Goal: Transaction & Acquisition: Purchase product/service

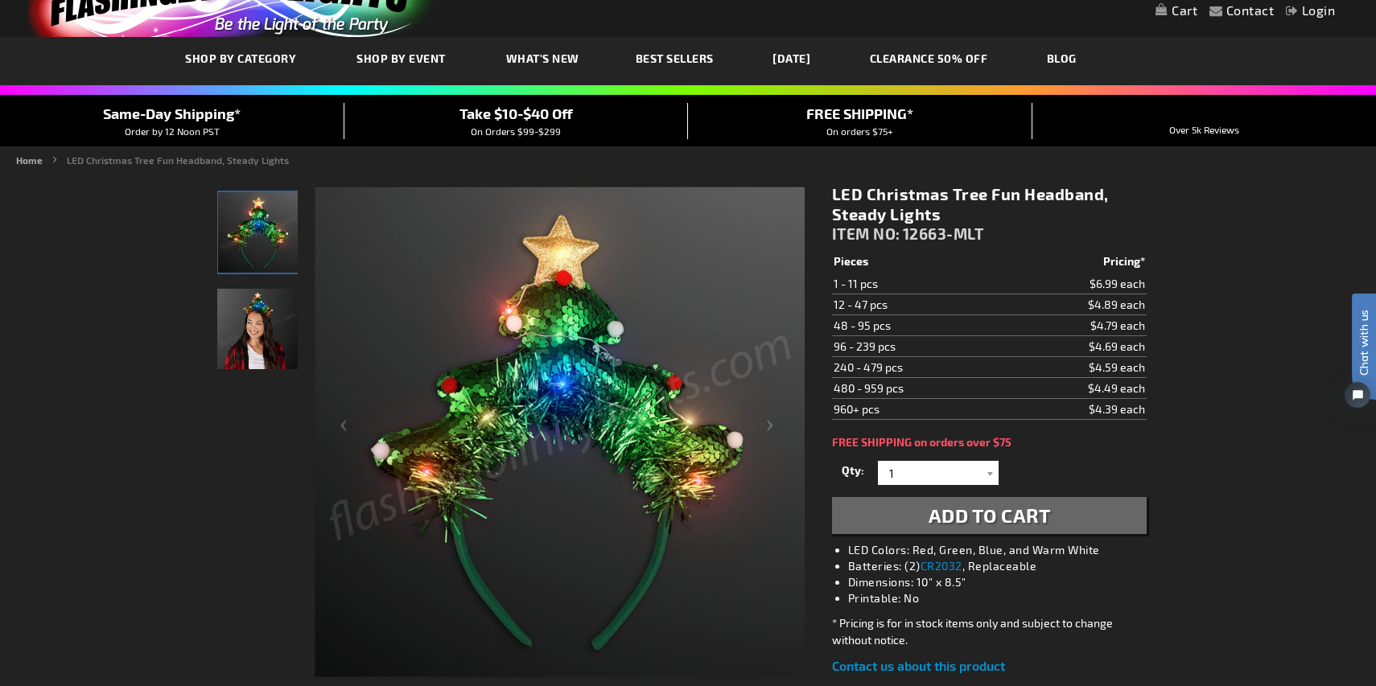
scroll to position [32, 0]
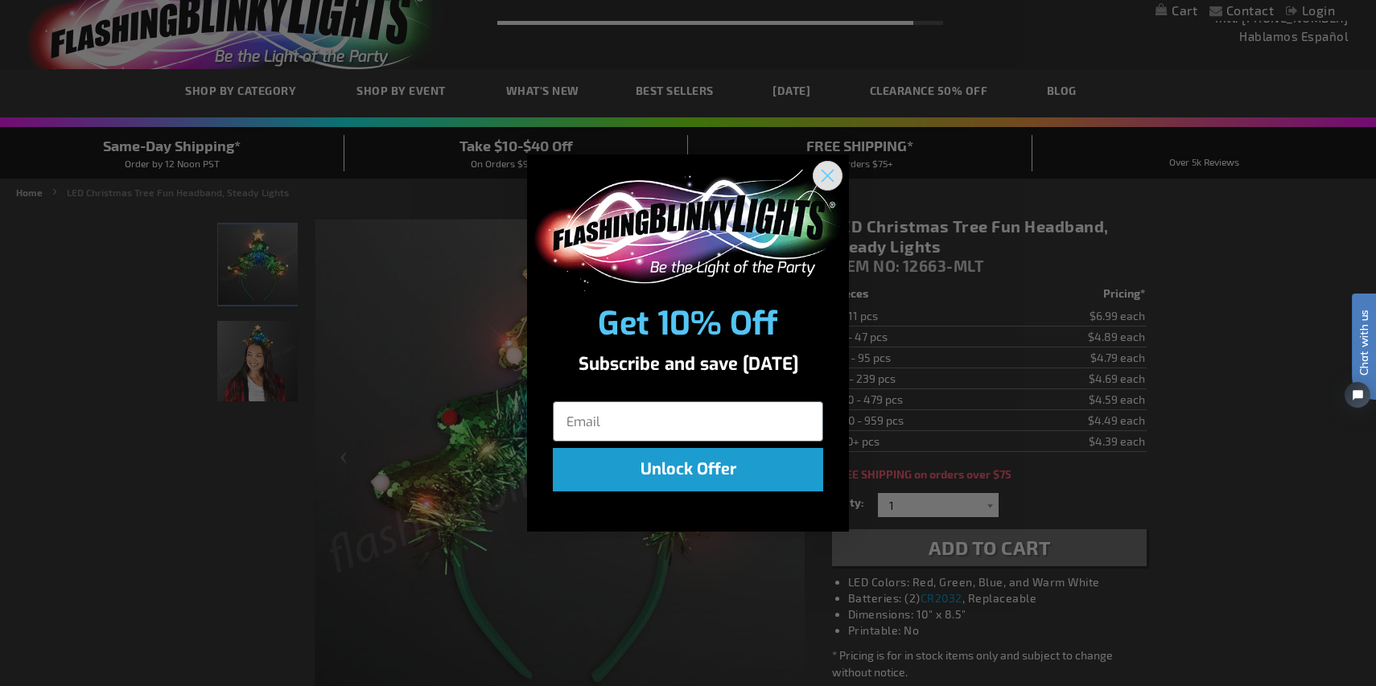
click at [824, 168] on circle "Close dialog" at bounding box center [827, 176] width 27 height 27
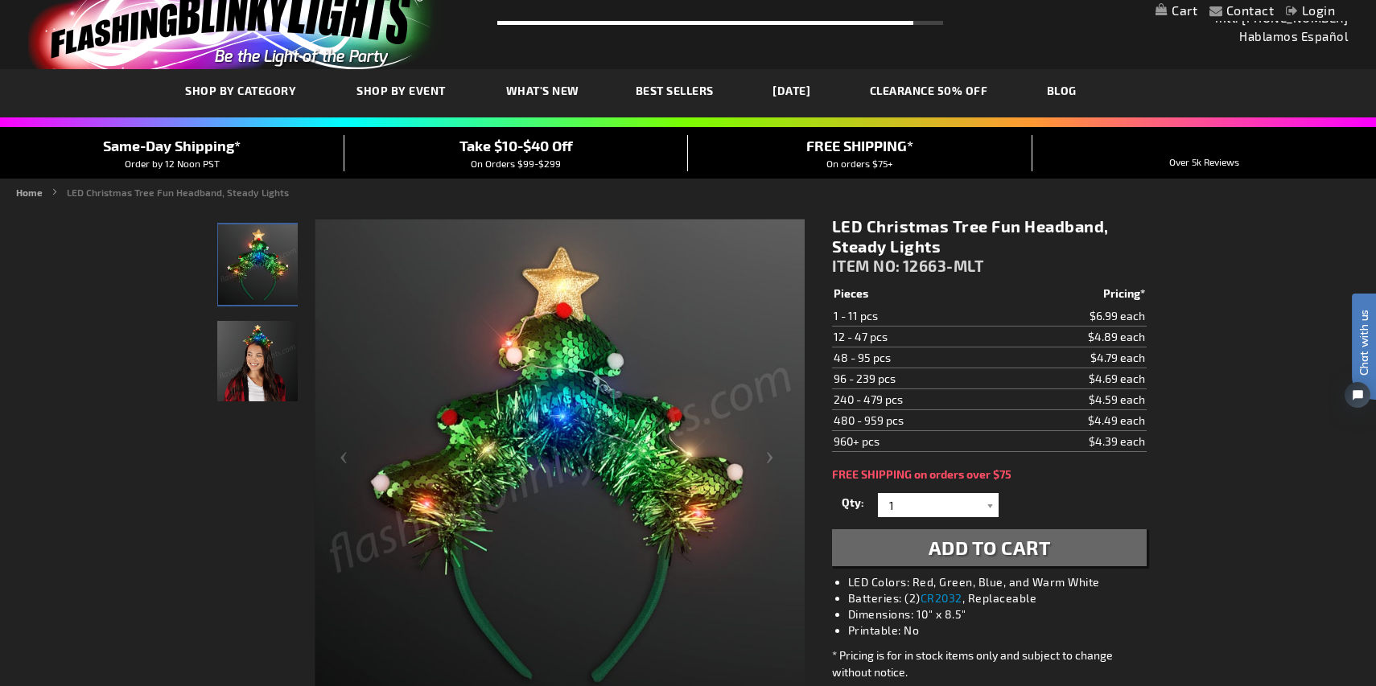
click at [1076, 341] on td "$4.89 each" at bounding box center [1075, 337] width 142 height 21
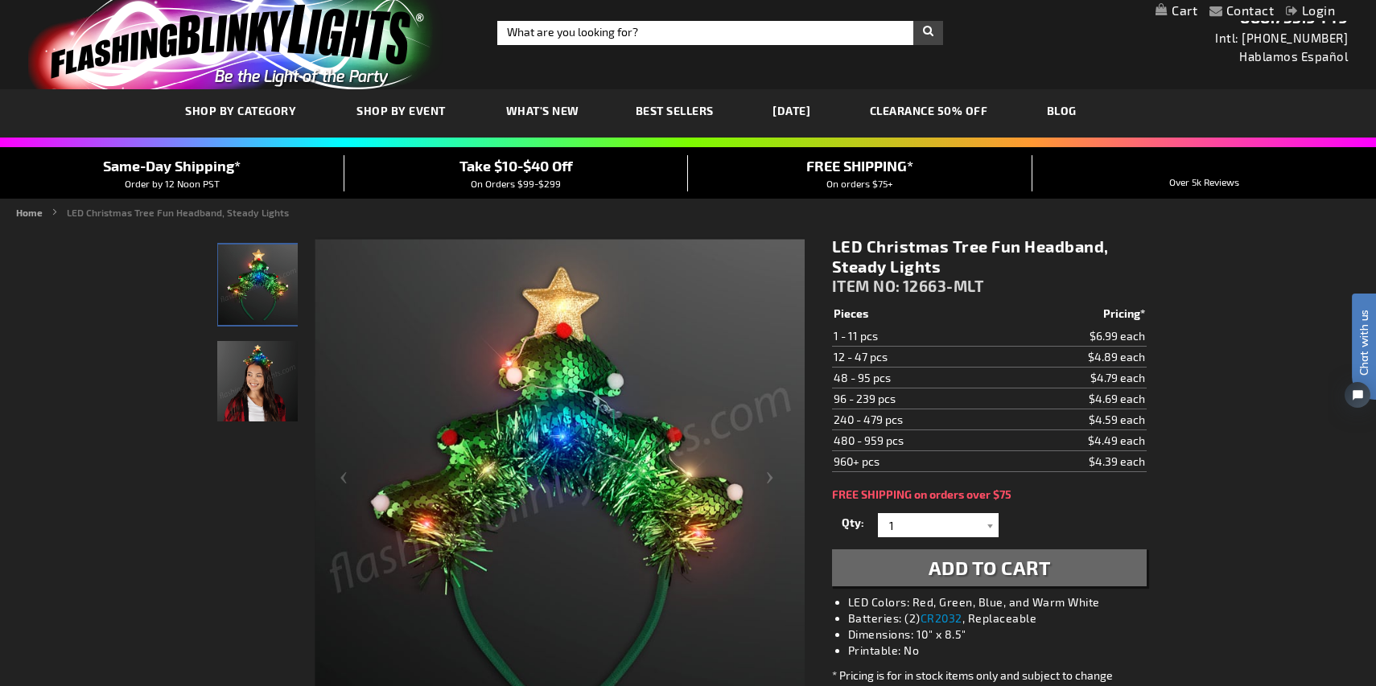
scroll to position [0, 0]
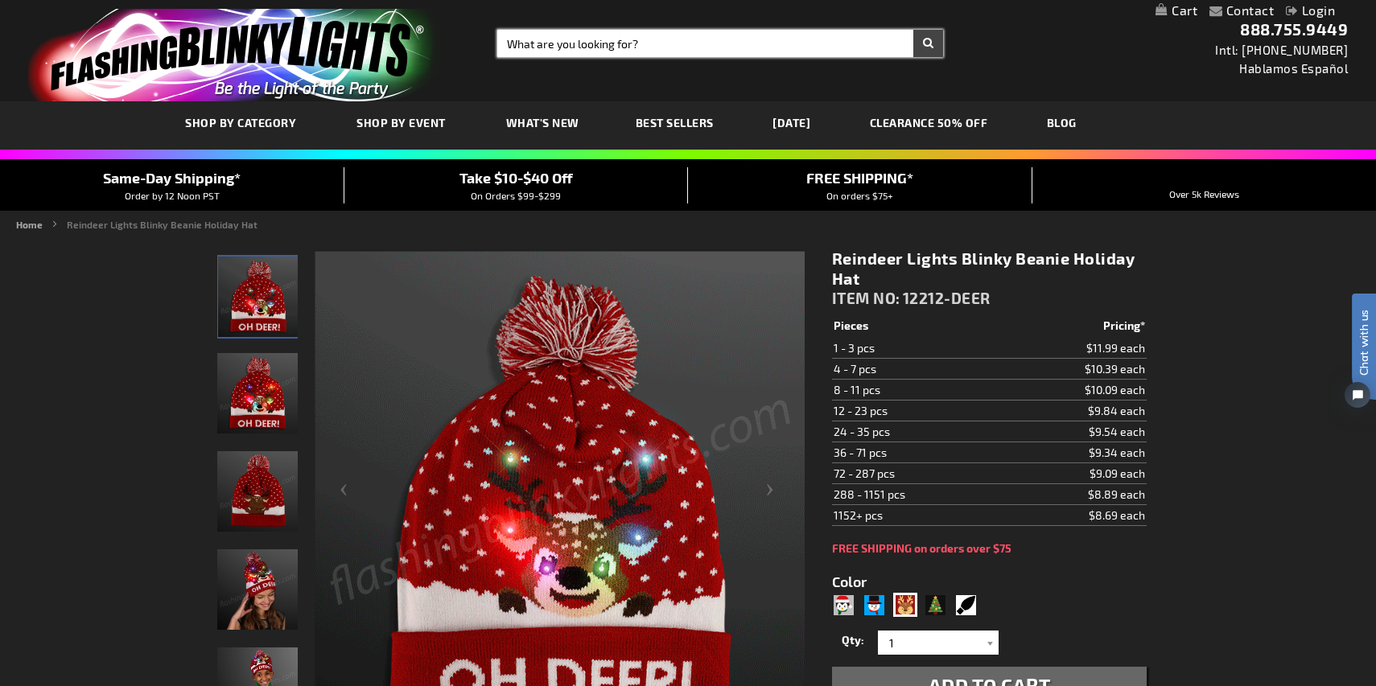
click at [601, 41] on input "Search" at bounding box center [720, 43] width 446 height 27
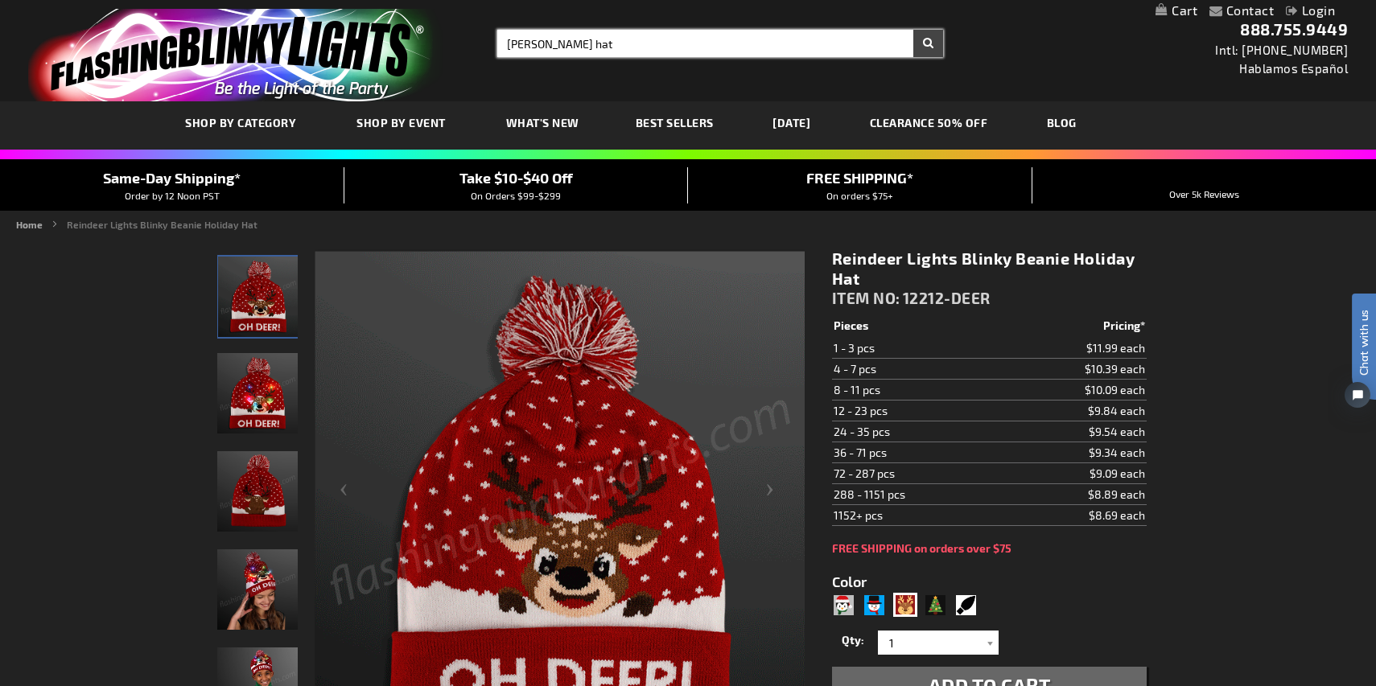
type input "chrismas blinky hat"
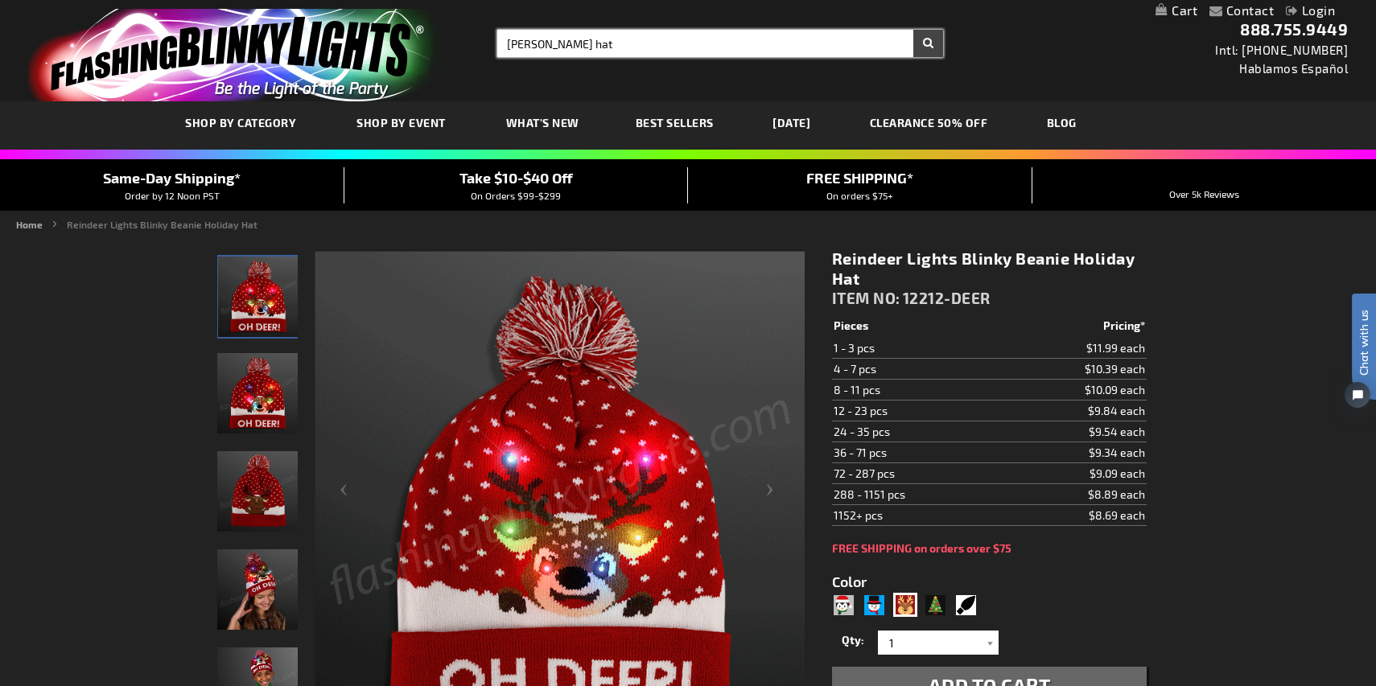
click at [913, 30] on button "Search" at bounding box center [928, 43] width 30 height 27
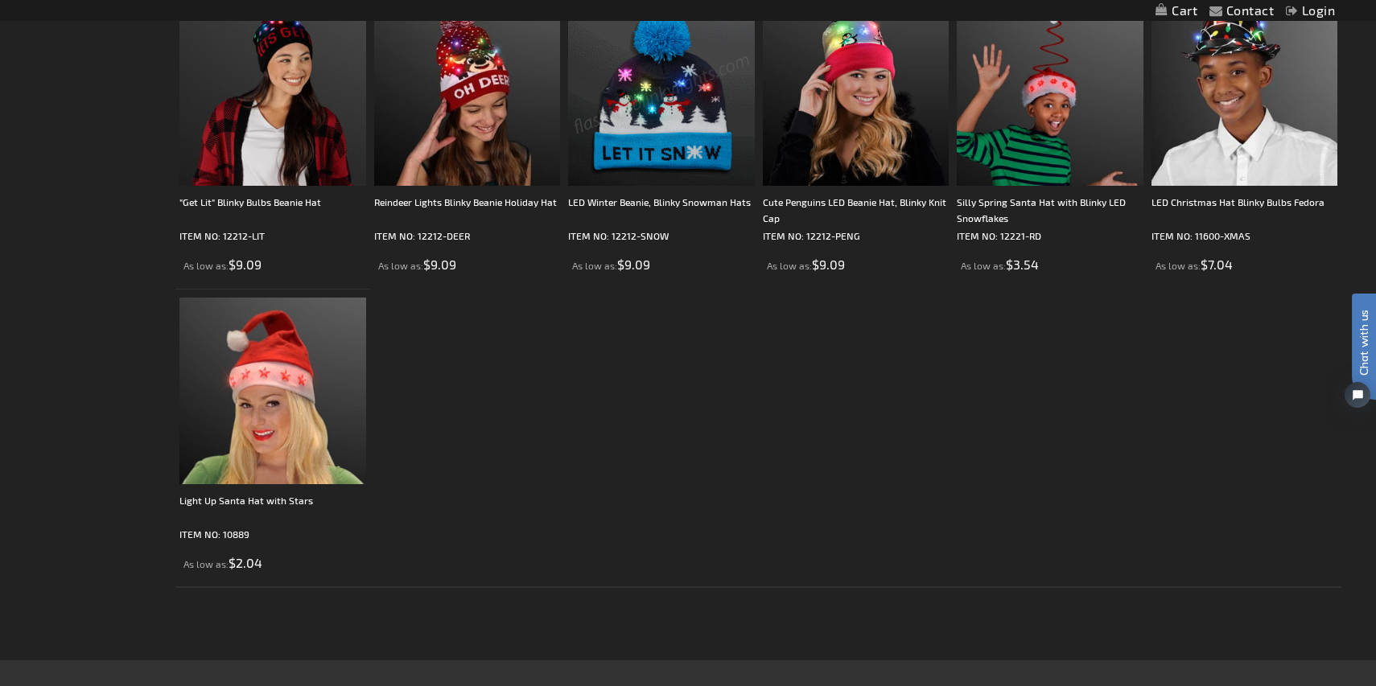
scroll to position [354, 0]
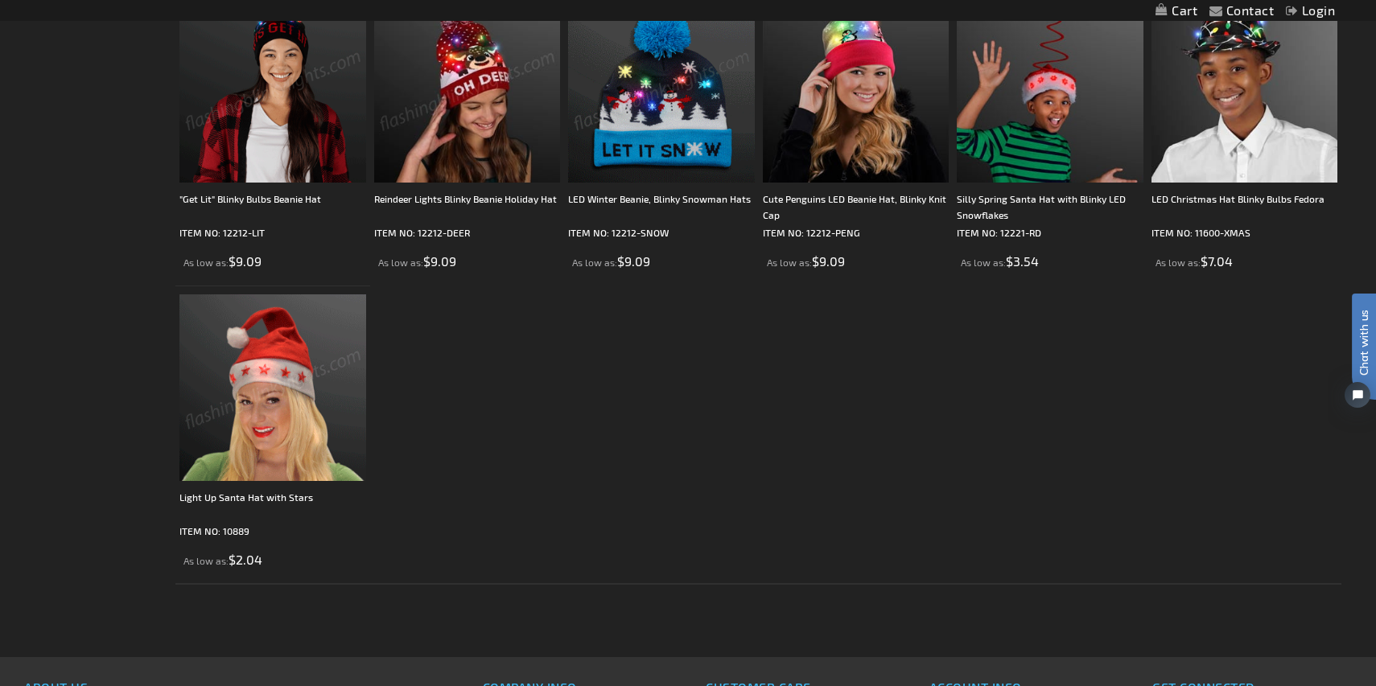
click at [254, 389] on img at bounding box center [272, 388] width 187 height 187
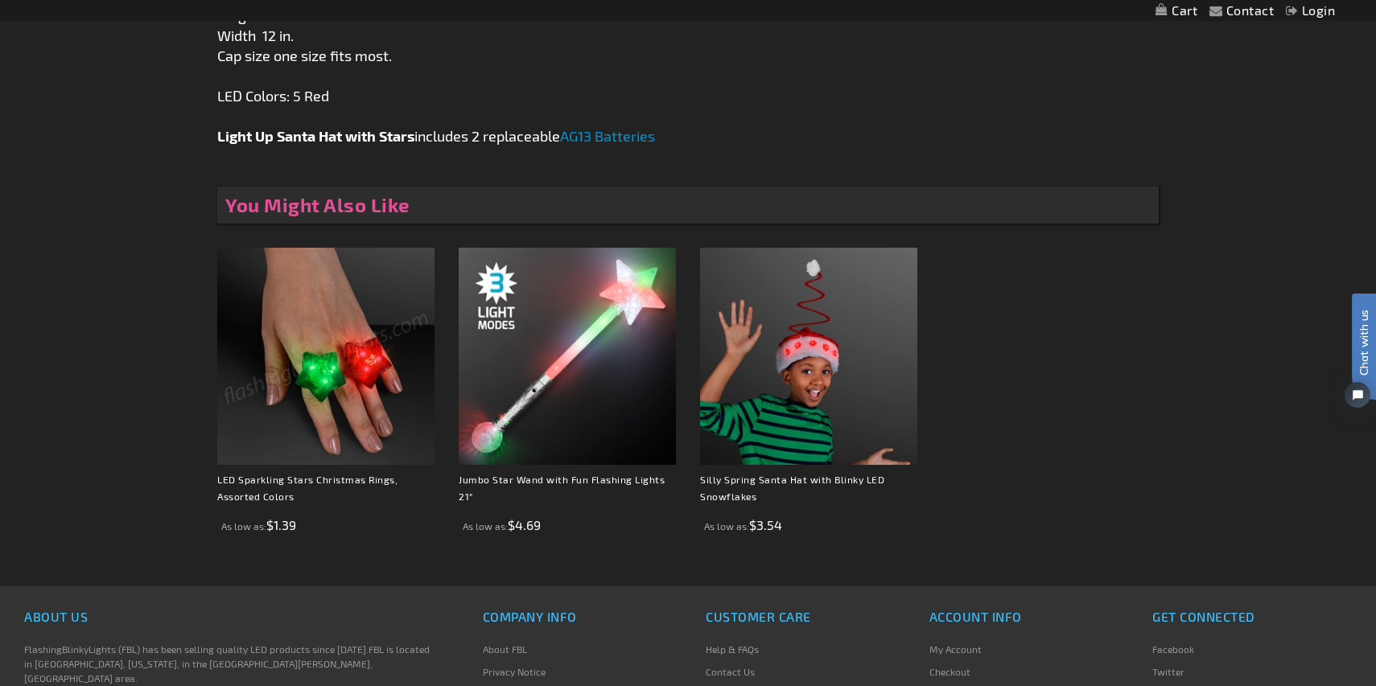
scroll to position [1030, 0]
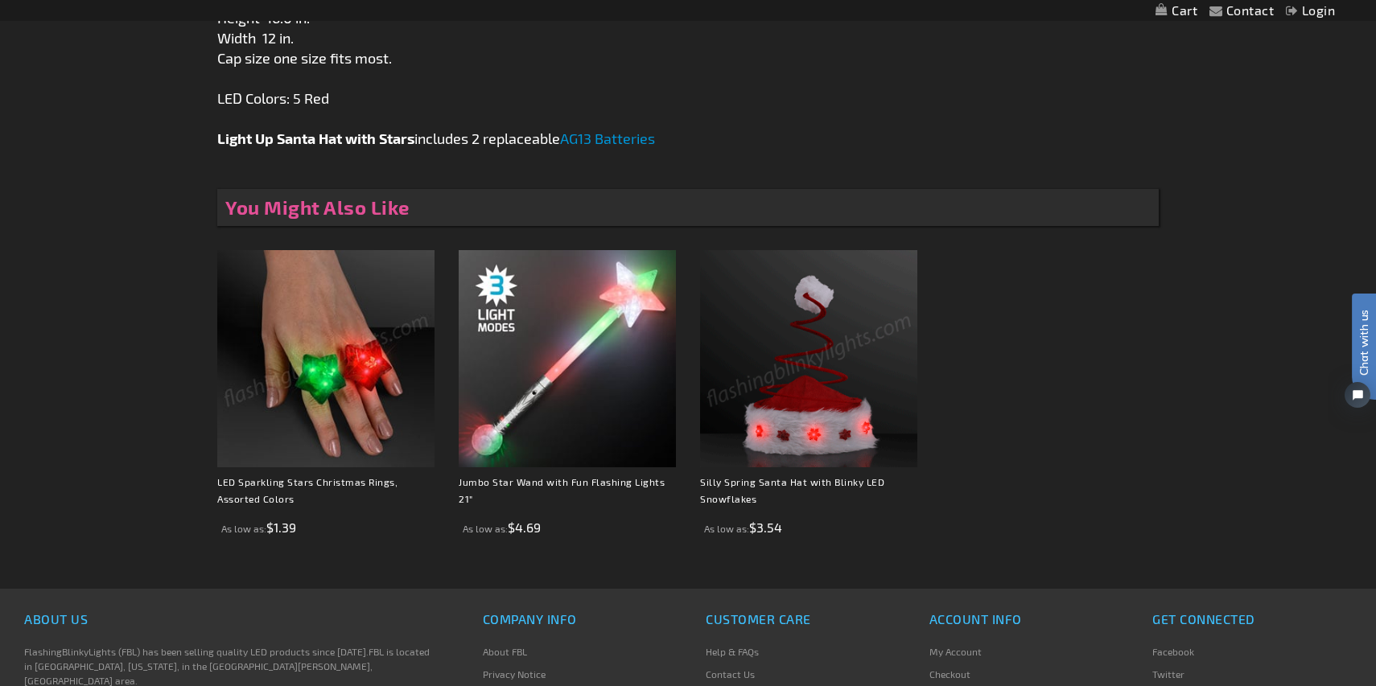
click at [819, 421] on img at bounding box center [808, 358] width 217 height 217
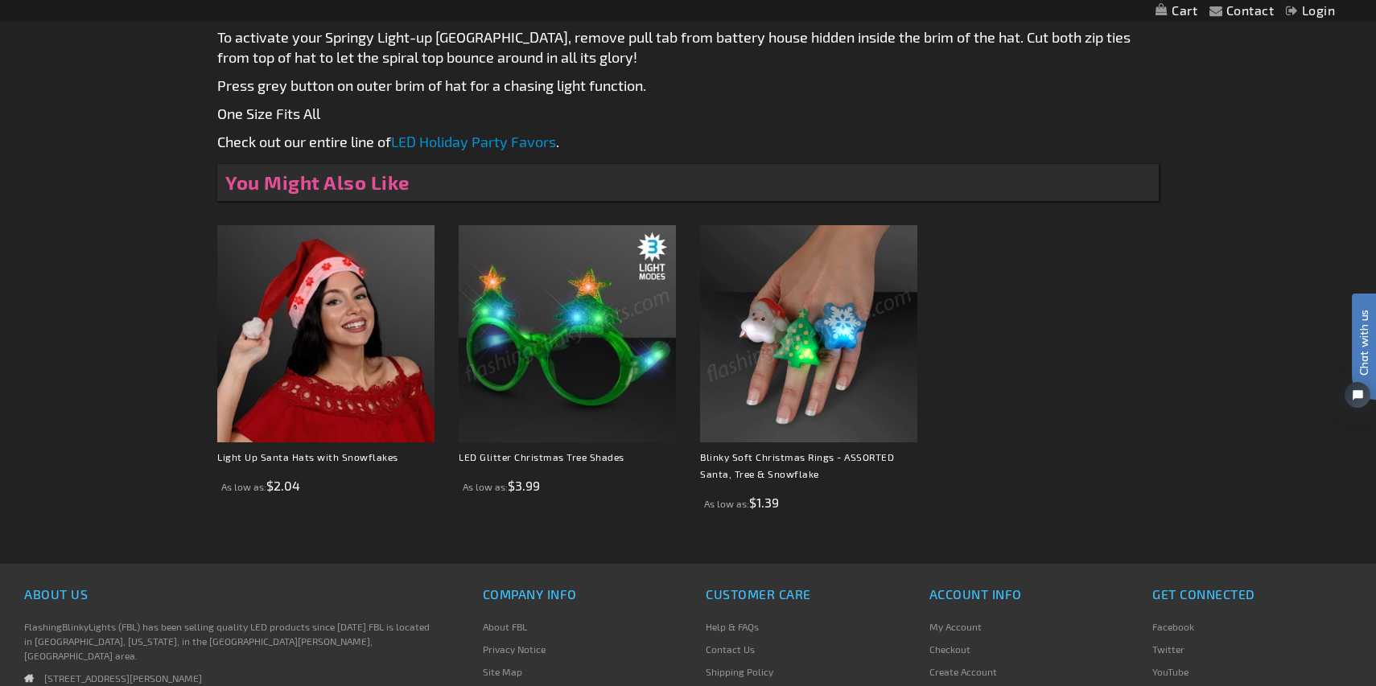
scroll to position [958, 0]
